Goal: Task Accomplishment & Management: Use online tool/utility

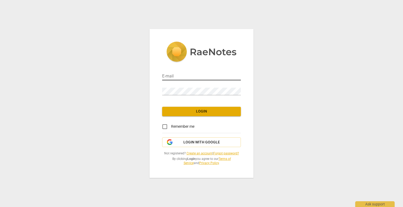
click at [180, 77] on input "email" at bounding box center [201, 77] width 79 height 8
type input "[PERSON_NAME][EMAIL_ADDRESS][PERSON_NAME][DOMAIN_NAME]"
click at [163, 128] on input "Remember me" at bounding box center [164, 127] width 13 height 13
checkbox input "true"
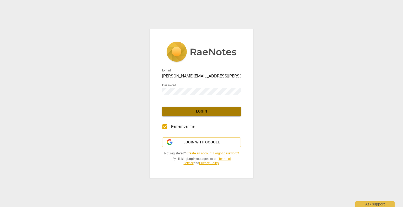
click at [199, 111] on span "Login" at bounding box center [201, 111] width 70 height 5
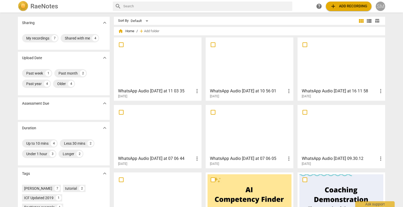
click at [381, 5] on div "SM" at bounding box center [380, 6] width 9 height 9
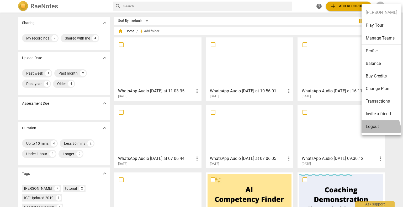
click at [379, 129] on li "Logout" at bounding box center [381, 127] width 40 height 13
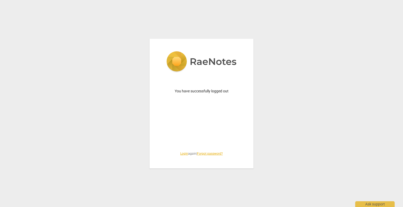
click at [182, 153] on link "Login" at bounding box center [184, 154] width 8 height 4
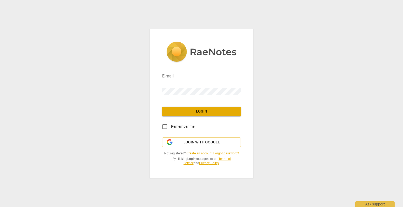
type input "[PERSON_NAME][EMAIL_ADDRESS][PERSON_NAME][DOMAIN_NAME]"
click at [172, 126] on span "Remember me" at bounding box center [182, 127] width 23 height 6
click at [171, 126] on input "Remember me" at bounding box center [164, 127] width 13 height 13
checkbox input "true"
click at [201, 111] on span "Login" at bounding box center [201, 111] width 70 height 5
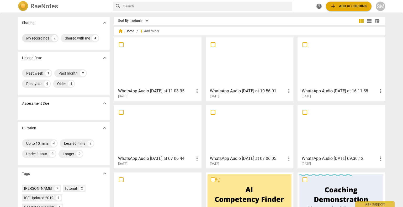
click at [31, 38] on div "My recordings" at bounding box center [37, 38] width 23 height 5
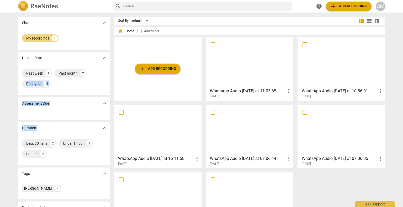
drag, startPoint x: 110, startPoint y: 87, endPoint x: 110, endPoint y: 125, distance: 37.8
click at [110, 125] on div "Sharing expand_more My recordings 7 Upload Date expand_more Past week 1 Past mo…" at bounding box center [202, 110] width 376 height 194
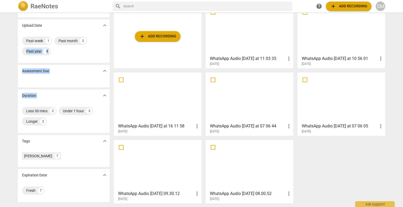
scroll to position [33, 0]
click at [105, 142] on span "expand_more" at bounding box center [104, 141] width 6 height 6
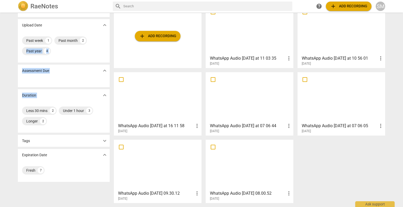
click at [105, 142] on span "expand_more" at bounding box center [104, 141] width 6 height 6
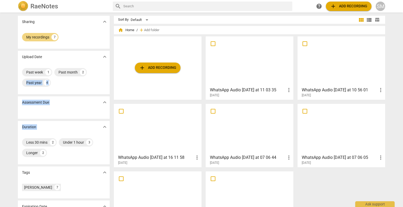
scroll to position [0, 0]
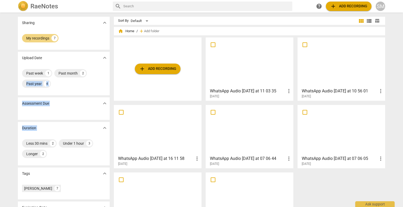
click at [236, 59] on div at bounding box center [249, 62] width 84 height 46
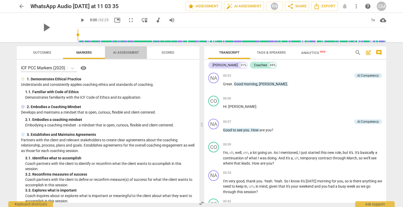
click at [122, 52] on span "AI Assessment" at bounding box center [126, 53] width 26 height 4
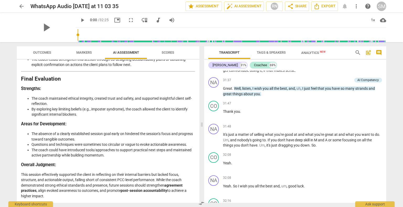
scroll to position [3362, 0]
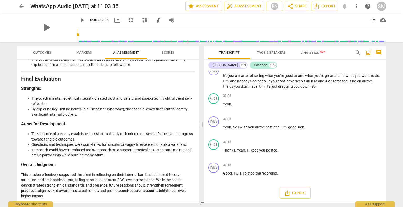
click at [21, 7] on span "arrow_back" at bounding box center [21, 6] width 6 height 6
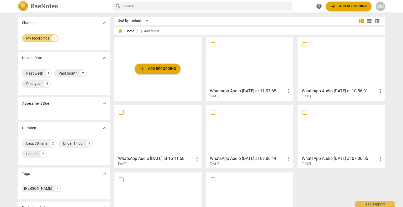
click at [164, 68] on span "add Add recording" at bounding box center [157, 69] width 37 height 6
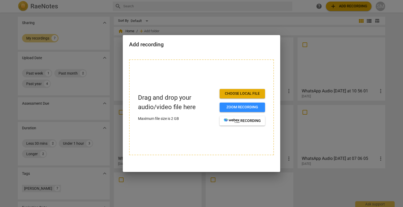
click at [250, 94] on span "Choose local file" at bounding box center [242, 93] width 37 height 5
click at [195, 99] on p "Drag and drop your audio/video file here" at bounding box center [176, 102] width 77 height 18
click at [172, 94] on p "Drag and drop your audio/video file here" at bounding box center [176, 102] width 77 height 18
click at [249, 94] on span "Choose local file" at bounding box center [242, 93] width 37 height 5
click at [237, 93] on span "Choose local file" at bounding box center [242, 93] width 37 height 5
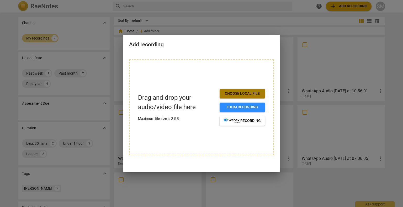
click at [245, 91] on span "Choose local file" at bounding box center [242, 93] width 37 height 5
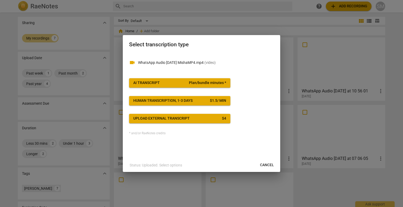
click at [160, 84] on span "AI Transcript Plan/bundle minutes *" at bounding box center [179, 83] width 93 height 5
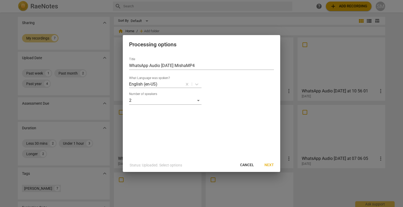
click at [269, 167] on span "Next" at bounding box center [268, 165] width 9 height 5
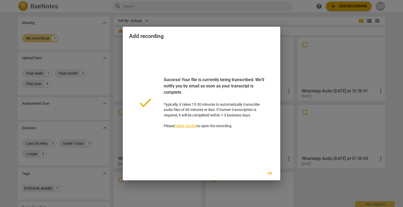
click at [270, 174] on span "Ok" at bounding box center [269, 173] width 8 height 5
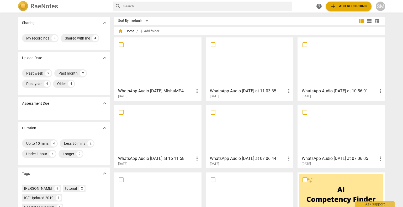
click at [148, 73] on div at bounding box center [158, 62] width 84 height 46
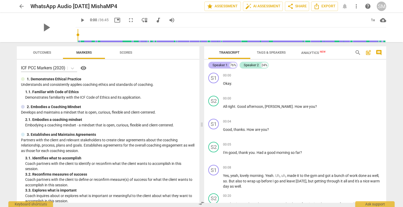
click at [219, 67] on div "Speaker 1" at bounding box center [219, 65] width 15 height 5
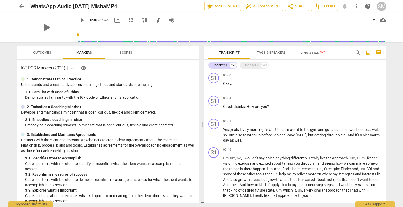
click at [269, 52] on span "Tags & Speakers" at bounding box center [271, 53] width 29 height 4
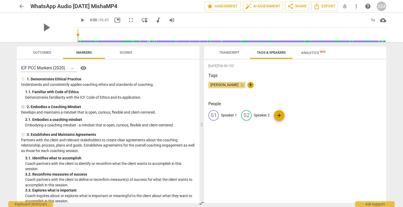
click at [228, 114] on p "Speaker 1" at bounding box center [229, 116] width 16 height 6
type input "[PERSON_NAME]"
click at [296, 116] on p "Speaker 2" at bounding box center [296, 116] width 16 height 6
type input "Coachee"
click at [288, 147] on div "[DATE]T08:50:15Z Tags [PERSON_NAME] close + People NA [PERSON_NAME] edit Coache…" at bounding box center [295, 131] width 182 height 143
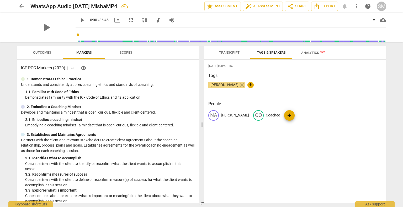
click at [309, 52] on span "Analytics New" at bounding box center [313, 53] width 24 height 4
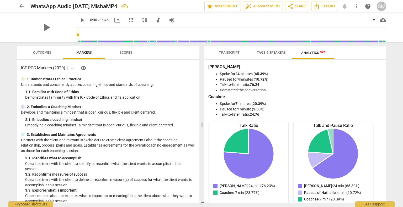
click at [280, 54] on span "Tags & Speakers" at bounding box center [271, 53] width 29 height 4
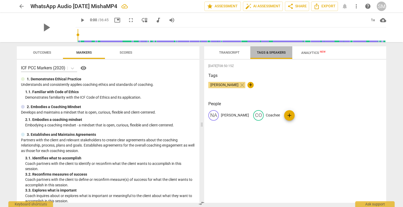
click at [274, 54] on span "Tags & Speakers" at bounding box center [271, 53] width 29 height 4
click at [235, 52] on span "Transcript" at bounding box center [229, 53] width 20 height 4
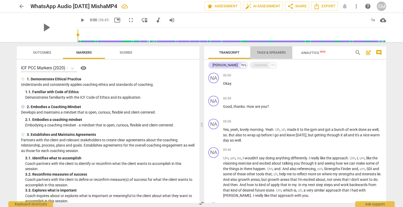
click at [273, 52] on span "Tags & Speakers" at bounding box center [271, 53] width 29 height 4
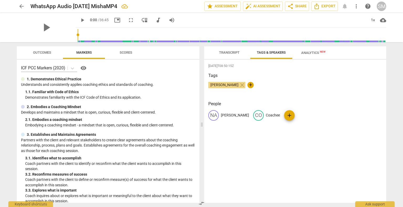
click at [232, 154] on div "[DATE]T08:50:15Z Tags [PERSON_NAME] close + People NA [PERSON_NAME] CO Coachee …" at bounding box center [295, 131] width 182 height 143
click at [230, 51] on span "Transcript" at bounding box center [229, 53] width 20 height 4
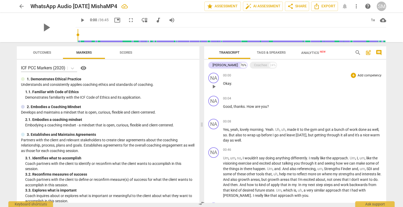
click at [238, 81] on p "Okay ." at bounding box center [302, 84] width 159 height 6
click at [269, 53] on span "Tags & Speakers" at bounding box center [271, 53] width 29 height 4
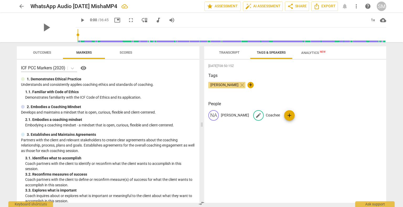
click at [266, 114] on p "Coachee" at bounding box center [273, 116] width 14 height 6
click at [272, 131] on div "[DATE]T08:50:15Z Tags [PERSON_NAME] close + People NA [PERSON_NAME] edit Coache…" at bounding box center [295, 131] width 182 height 143
click at [229, 52] on span "Transcript" at bounding box center [229, 53] width 20 height 4
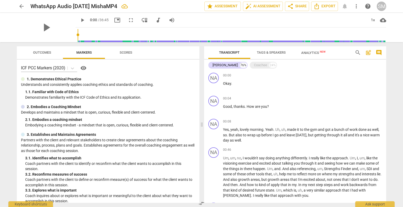
click at [43, 56] on button "Outcomes" at bounding box center [42, 52] width 42 height 13
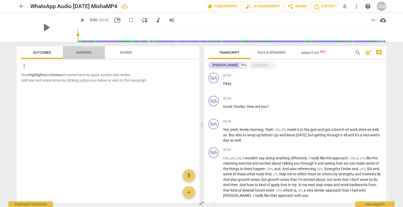
click at [84, 54] on span "Markers" at bounding box center [83, 53] width 15 height 4
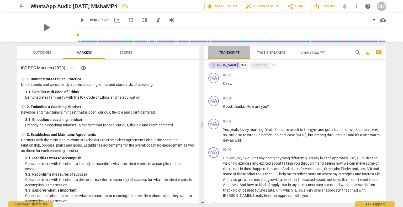
click at [233, 53] on span "Transcript" at bounding box center [229, 53] width 20 height 4
click at [215, 67] on div "[PERSON_NAME]" at bounding box center [224, 65] width 25 height 5
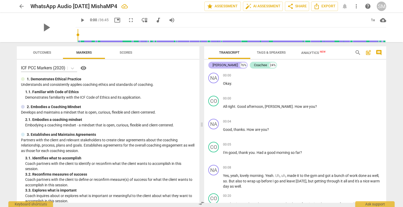
click at [216, 67] on div "[PERSON_NAME]" at bounding box center [224, 65] width 25 height 5
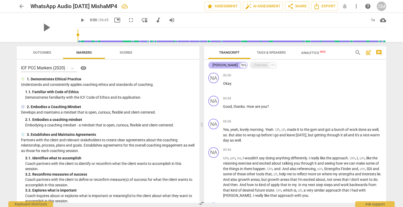
click at [216, 67] on div "[PERSON_NAME]" at bounding box center [224, 65] width 25 height 5
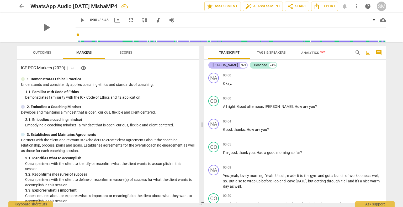
click at [216, 67] on div "[PERSON_NAME]" at bounding box center [224, 65] width 25 height 5
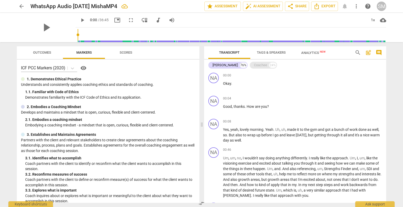
click at [254, 65] on div "Coachee" at bounding box center [260, 65] width 13 height 5
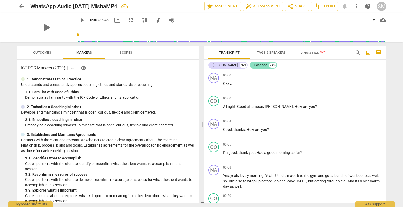
click at [254, 65] on div "Coachee" at bounding box center [260, 65] width 13 height 5
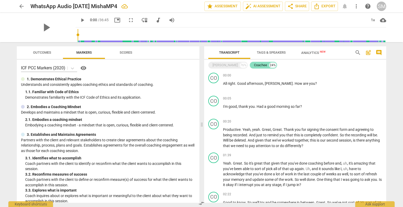
click at [254, 65] on div "Coachee" at bounding box center [260, 65] width 13 height 5
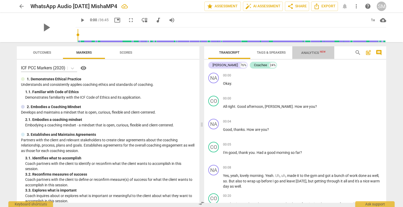
click at [315, 55] on span "Analytics New" at bounding box center [313, 53] width 24 height 4
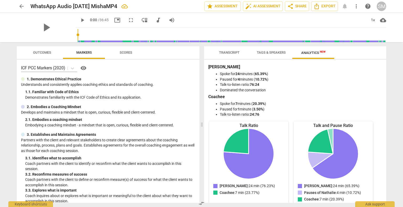
click at [228, 52] on span "Transcript" at bounding box center [229, 53] width 20 height 4
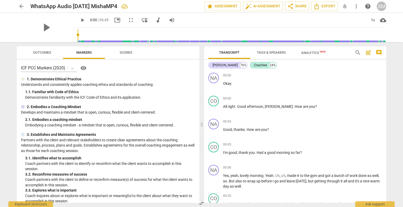
click at [271, 53] on span "Tags & Speakers" at bounding box center [271, 53] width 29 height 4
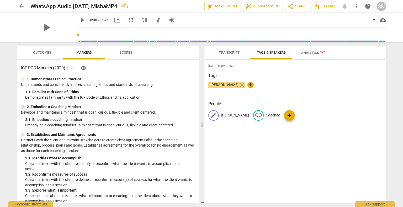
click at [226, 117] on p "[PERSON_NAME]" at bounding box center [235, 116] width 28 height 6
type input "Coachee"
click at [292, 115] on p "Coachee" at bounding box center [295, 116] width 14 height 6
type input "[PERSON_NAME]"
click at [315, 150] on div "[DATE]T08:50:15Z Tags [PERSON_NAME] close + People CO Coachee edit [PERSON_NAME…" at bounding box center [295, 131] width 182 height 143
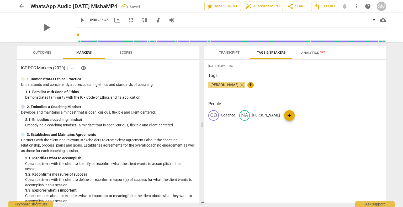
click at [232, 53] on span "Transcript" at bounding box center [229, 53] width 20 height 4
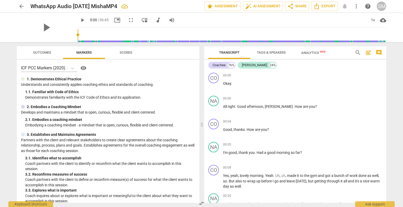
click at [310, 55] on span "Analytics New" at bounding box center [313, 53] width 24 height 4
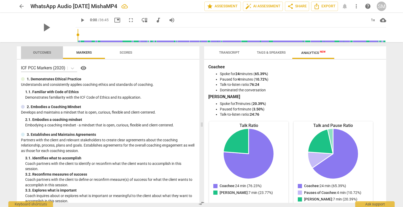
click at [42, 54] on span "Outcomes" at bounding box center [42, 53] width 18 height 4
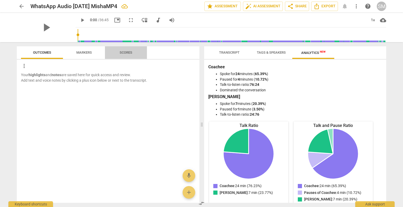
click at [131, 52] on span "Scores" at bounding box center [126, 53] width 13 height 4
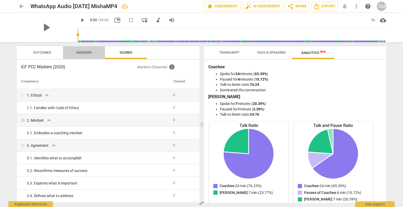
click at [79, 53] on span "Markers" at bounding box center [83, 53] width 15 height 4
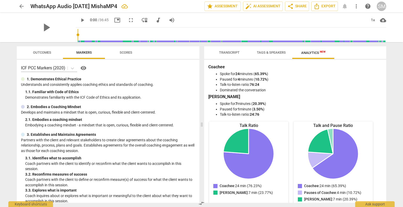
click at [33, 53] on span "Outcomes" at bounding box center [42, 53] width 18 height 4
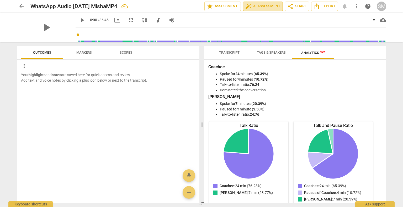
click at [266, 6] on span "auto_fix_high AI Assessment" at bounding box center [262, 6] width 35 height 6
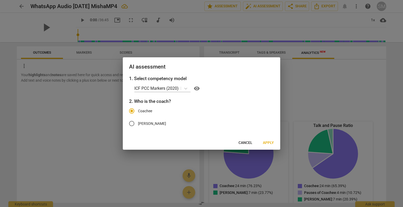
click at [131, 125] on input "[PERSON_NAME]" at bounding box center [131, 123] width 13 height 13
radio input "true"
radio input "false"
click at [242, 144] on span "Cancel" at bounding box center [245, 143] width 14 height 5
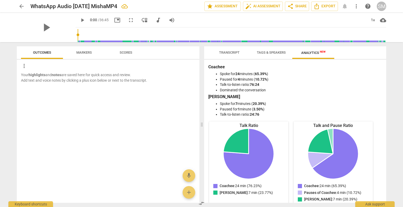
click at [231, 52] on span "Transcript" at bounding box center [229, 53] width 20 height 4
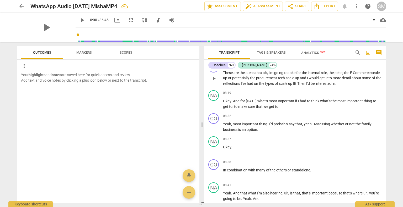
scroll to position [746, 0]
click at [311, 192] on span "important" at bounding box center [319, 194] width 17 height 4
drag, startPoint x: 383, startPoint y: 95, endPoint x: 350, endPoint y: 144, distance: 58.8
click at [350, 145] on p "Okay ." at bounding box center [302, 148] width 159 height 6
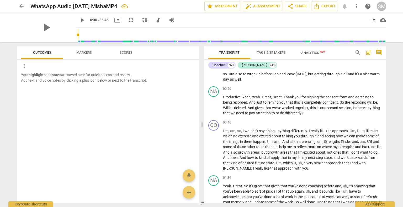
scroll to position [0, 0]
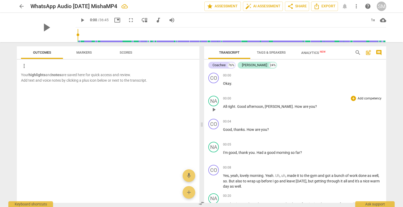
click at [277, 106] on span "[PERSON_NAME]" at bounding box center [279, 107] width 28 height 4
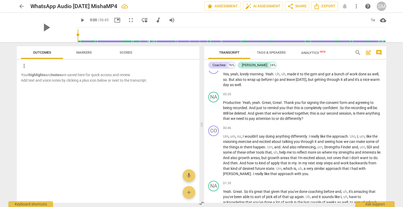
scroll to position [134, 0]
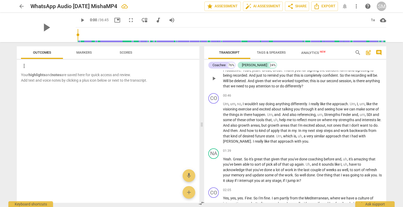
click at [338, 75] on span "confident" at bounding box center [329, 75] width 15 height 4
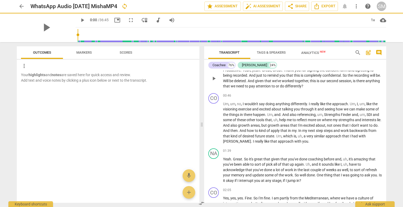
click at [339, 75] on span "confidental" at bounding box center [331, 75] width 18 height 4
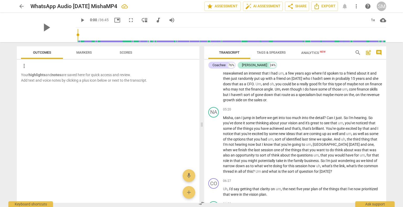
scroll to position [424, 0]
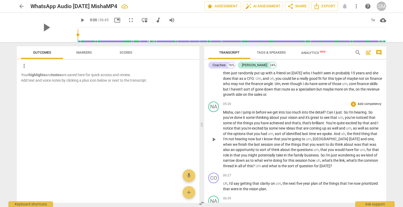
click at [246, 116] on span "some" at bounding box center [251, 118] width 10 height 4
click at [373, 138] on span "," at bounding box center [373, 139] width 1 height 4
click at [238, 143] on span "finish" at bounding box center [233, 145] width 10 height 4
click at [324, 144] on span "do" at bounding box center [326, 145] width 5 height 4
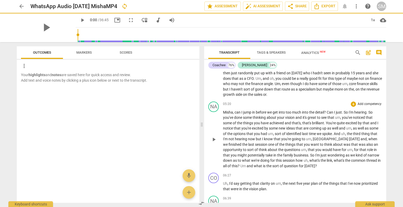
click at [313, 143] on span "want" at bounding box center [314, 145] width 9 height 4
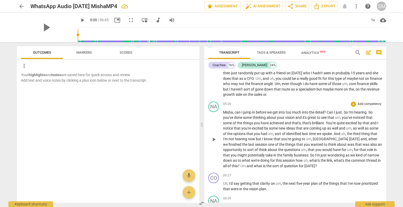
click at [284, 164] on span "of" at bounding box center [282, 166] width 4 height 4
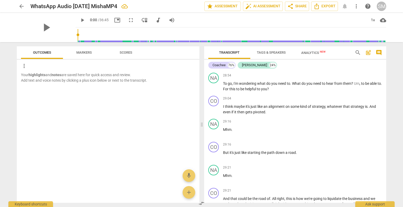
scroll to position [2544, 0]
